Goal: Find specific page/section: Find specific page/section

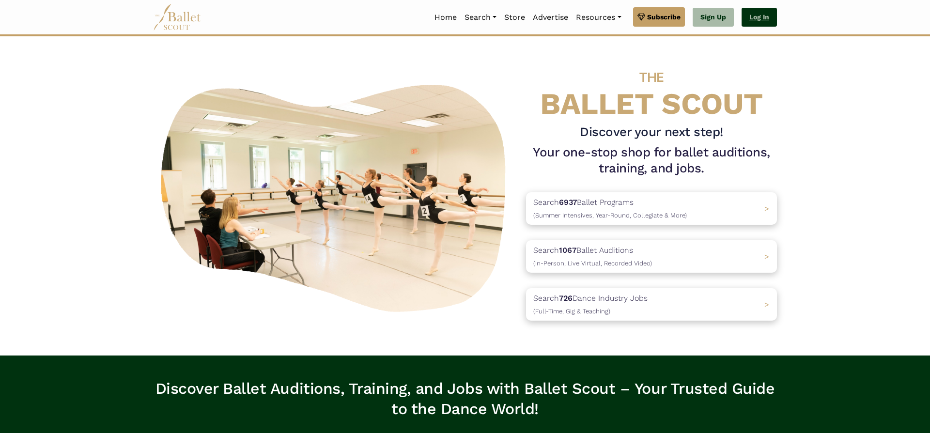
click at [764, 15] on link "Log In" at bounding box center [758, 17] width 35 height 19
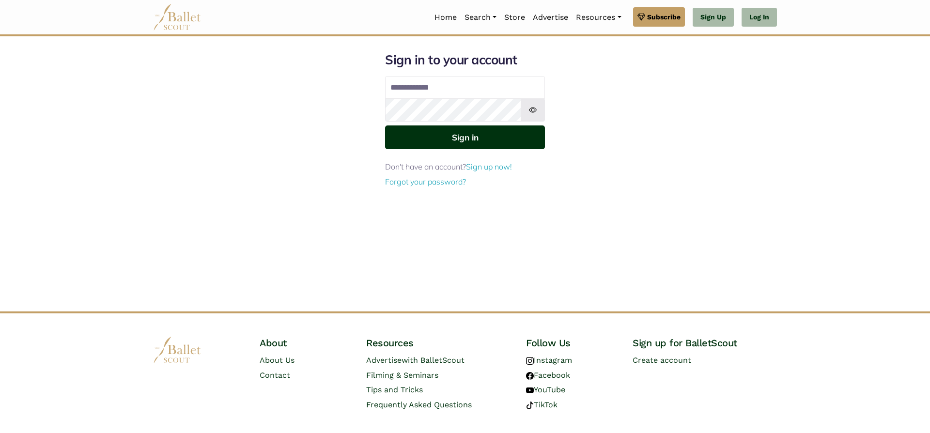
type input "**********"
click at [467, 142] on button "Sign in" at bounding box center [465, 137] width 160 height 24
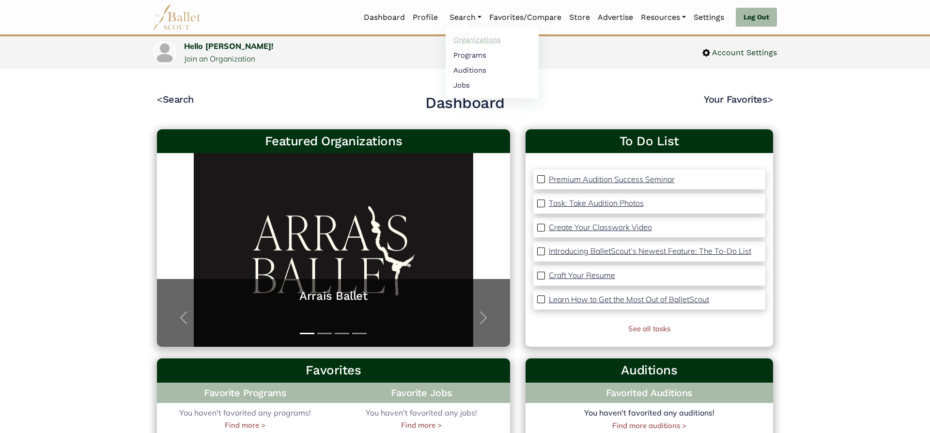
click at [453, 41] on link "Organizations" at bounding box center [491, 39] width 93 height 15
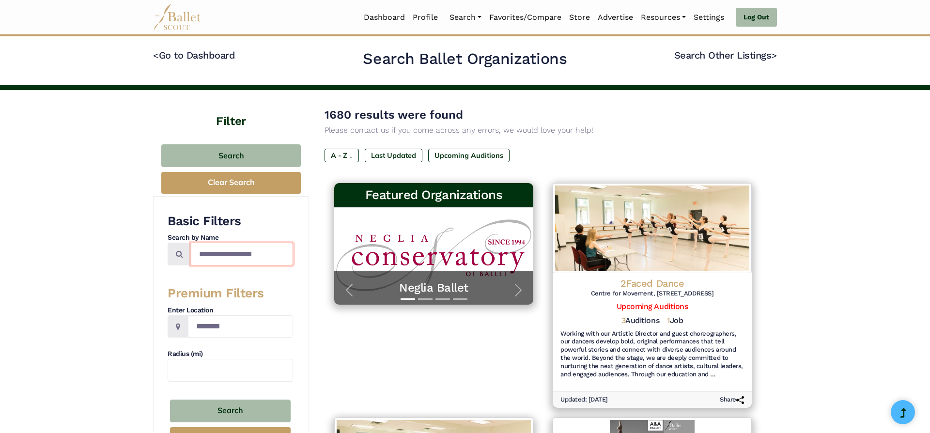
click at [215, 255] on input "Search by names..." at bounding box center [242, 254] width 102 height 23
type input "*****"
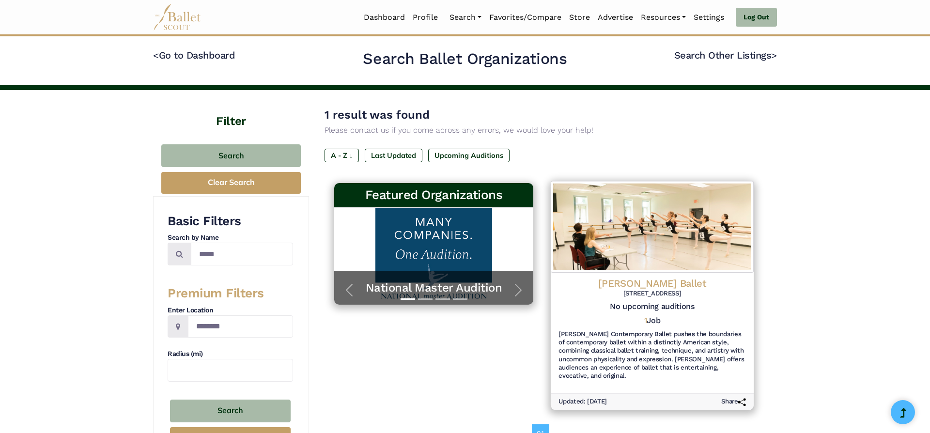
click at [659, 285] on h4 "[PERSON_NAME] Ballet" at bounding box center [651, 282] width 187 height 13
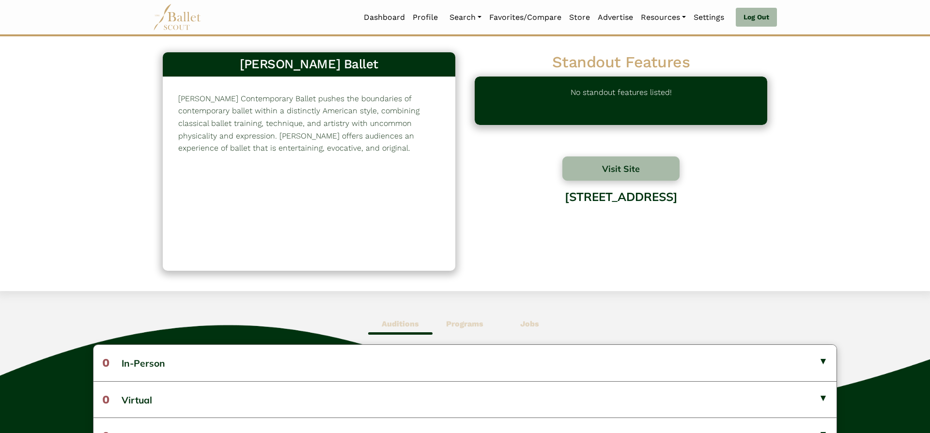
click at [534, 319] on span "Jobs" at bounding box center [529, 324] width 64 height 22
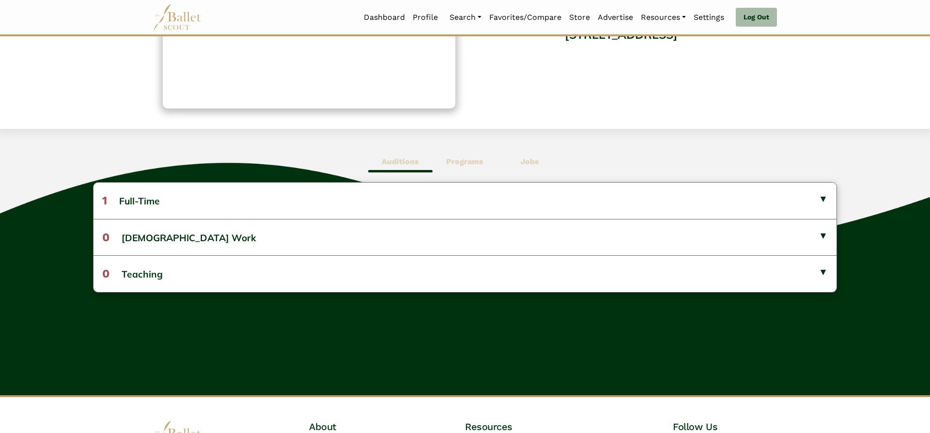
scroll to position [189, 0]
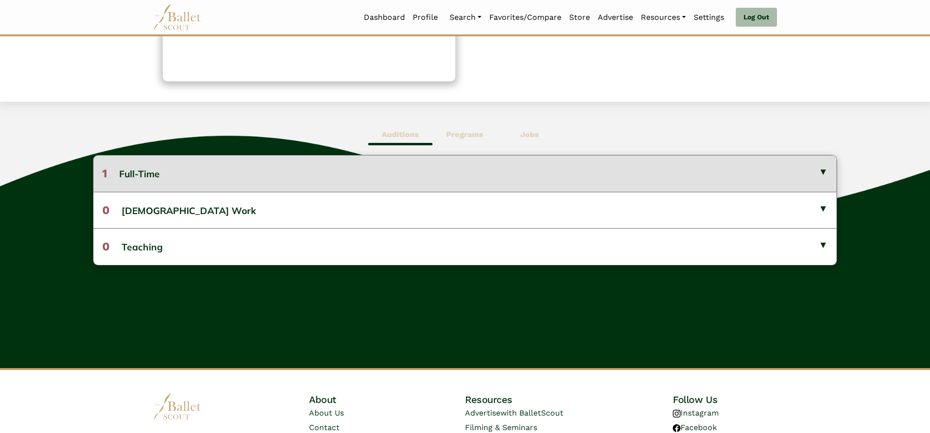
click at [788, 170] on button "1 Full-Time" at bounding box center [464, 173] width 743 height 36
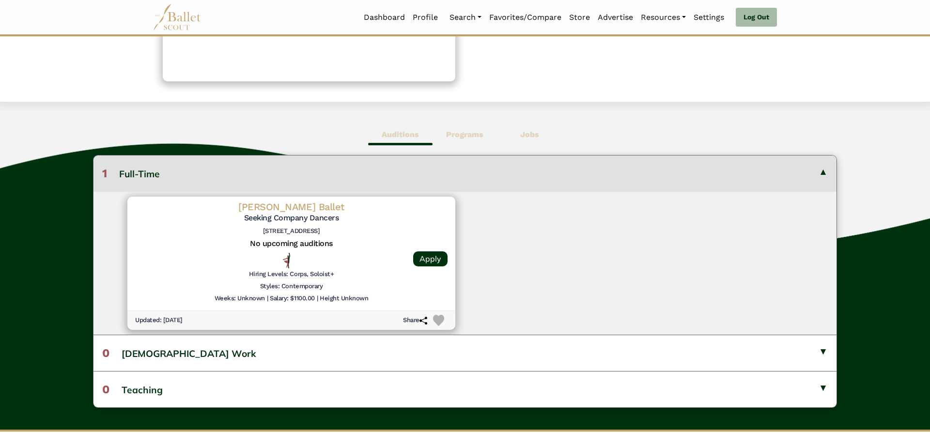
click at [789, 172] on button "1 Full-Time" at bounding box center [464, 173] width 743 height 36
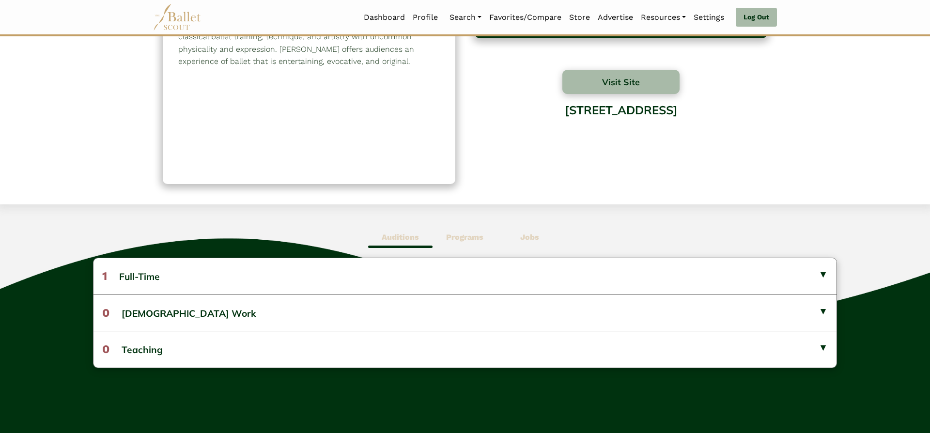
scroll to position [70, 0]
